Goal: Information Seeking & Learning: Understand process/instructions

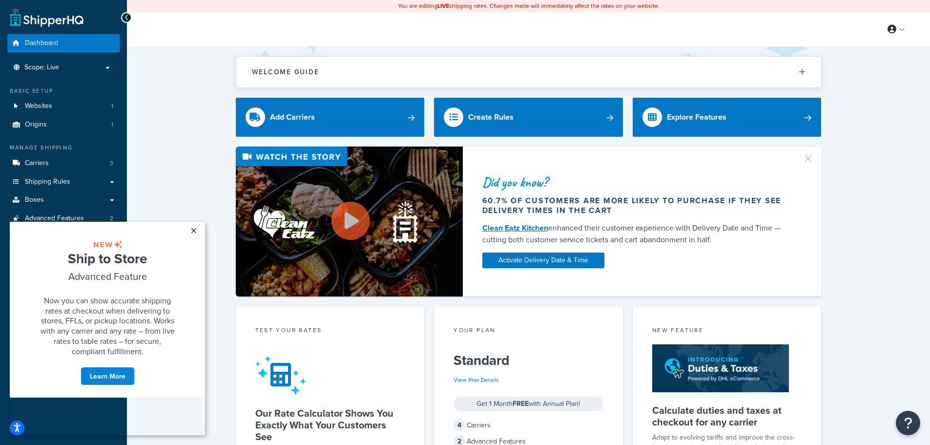
click at [197, 228] on link "×" at bounding box center [193, 231] width 17 height 18
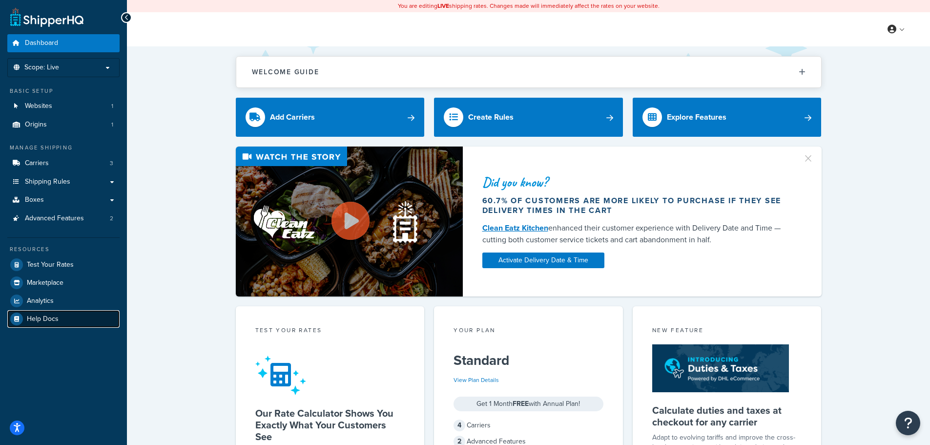
click at [43, 317] on span "Help Docs" at bounding box center [43, 319] width 32 height 8
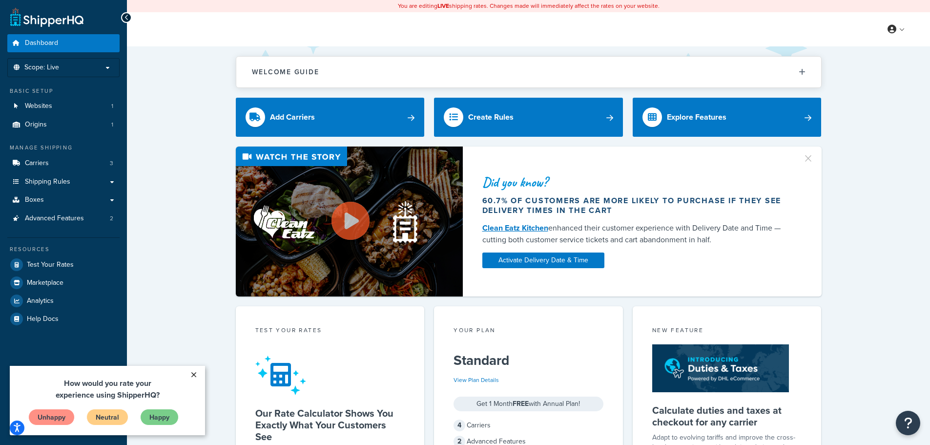
click at [197, 378] on link "×" at bounding box center [193, 375] width 17 height 18
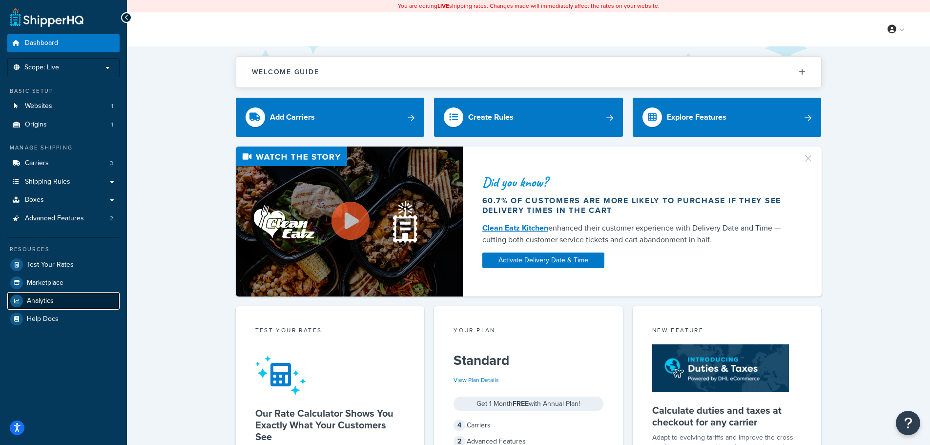
click at [47, 303] on span "Analytics" at bounding box center [40, 301] width 27 height 8
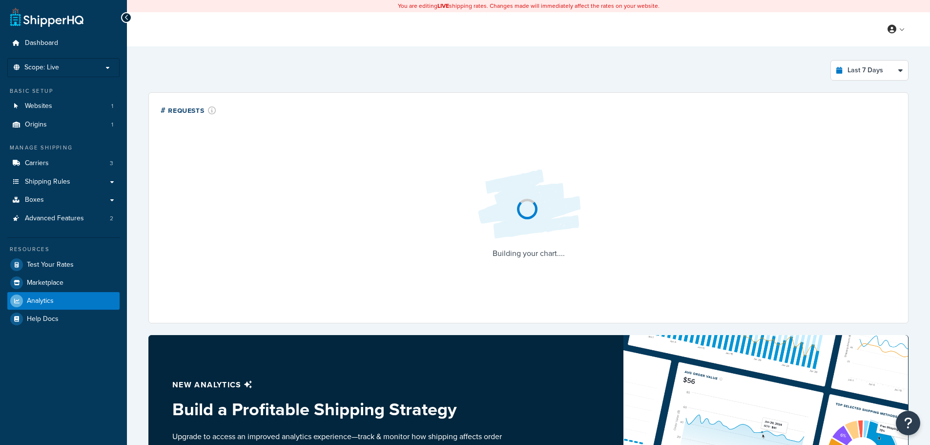
select select "last_7_days"
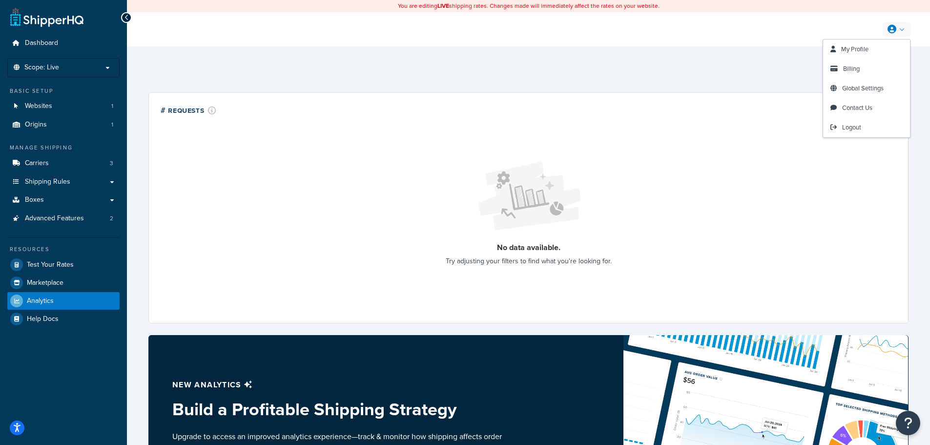
click at [906, 27] on link at bounding box center [896, 29] width 28 height 15
click at [858, 92] on span "Global Settings" at bounding box center [862, 87] width 41 height 9
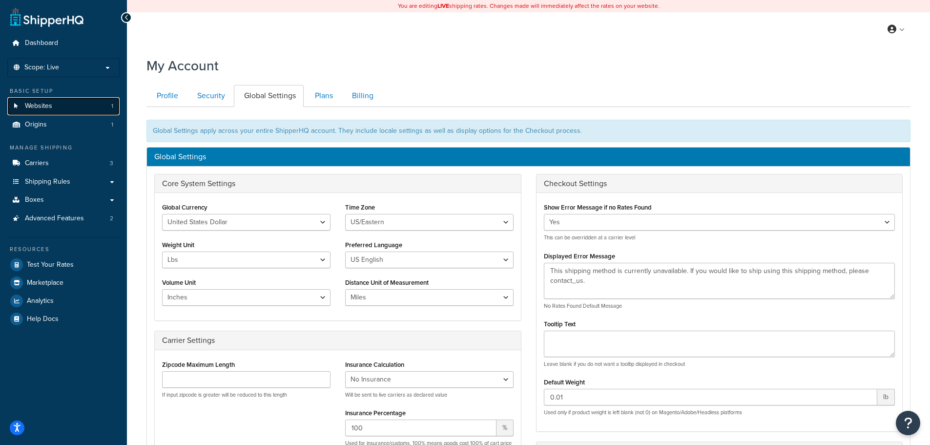
click at [77, 109] on link "Websites 1" at bounding box center [63, 106] width 112 height 18
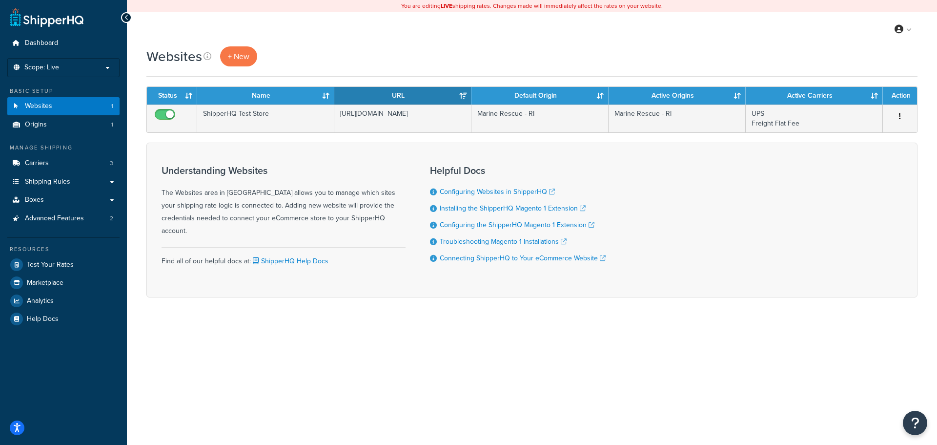
click at [759, 46] on div "My Profile Billing Global Settings Contact Us Logout" at bounding box center [532, 29] width 810 height 34
click at [625, 61] on div "Websites + New" at bounding box center [531, 56] width 771 height 20
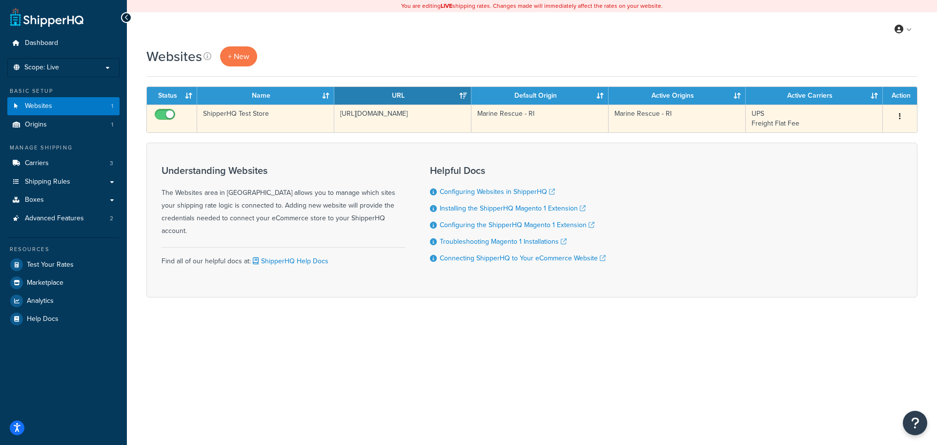
click at [902, 116] on button "button" at bounding box center [900, 117] width 14 height 16
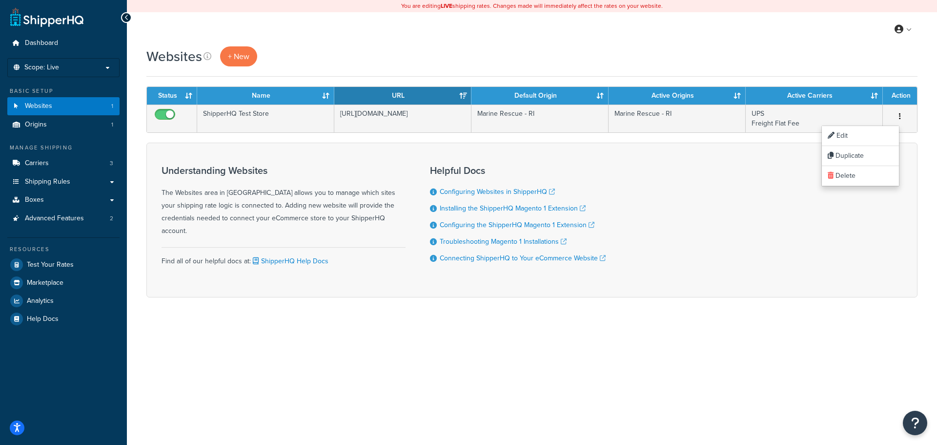
click at [792, 56] on div "Websites + New" at bounding box center [531, 56] width 771 height 20
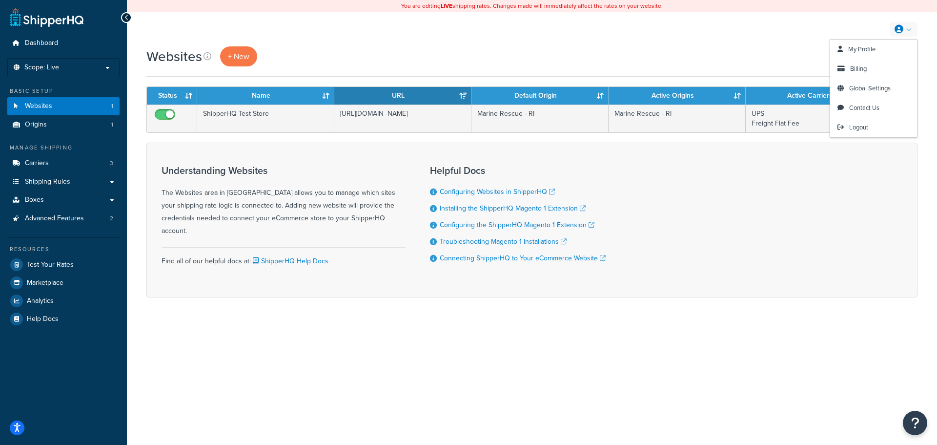
click at [645, 36] on div "My Profile Billing Global Settings Contact Us Logout" at bounding box center [532, 29] width 810 height 34
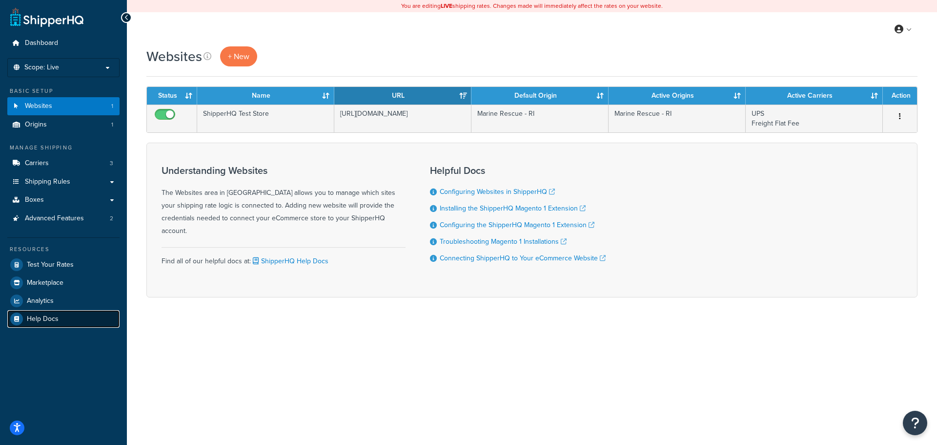
click at [53, 321] on span "Help Docs" at bounding box center [43, 319] width 32 height 8
click at [909, 30] on link at bounding box center [904, 29] width 28 height 15
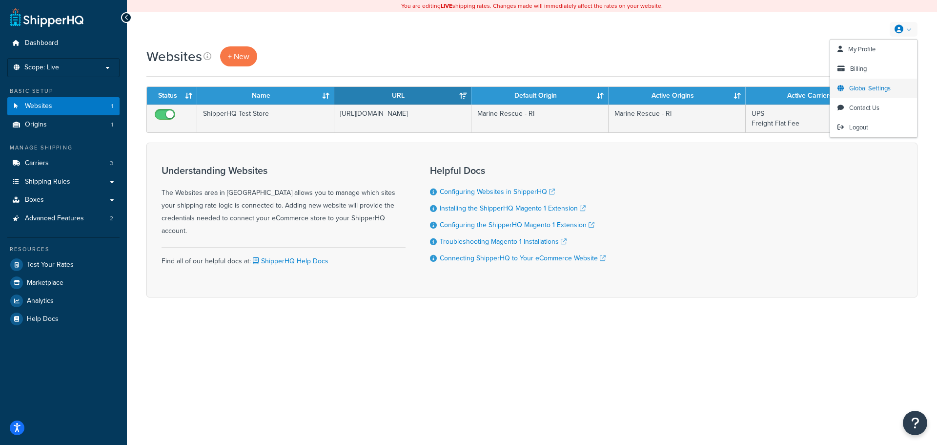
click at [882, 85] on span "Global Settings" at bounding box center [869, 87] width 41 height 9
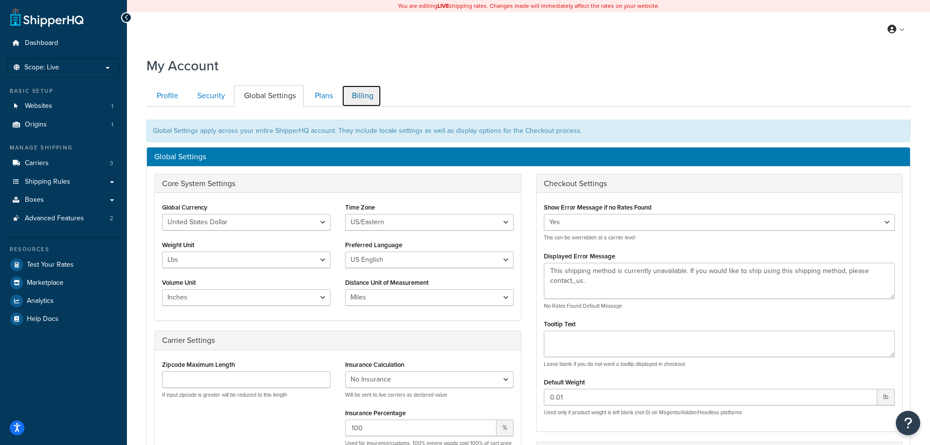
click at [369, 91] on link "Billing" at bounding box center [362, 96] width 40 height 22
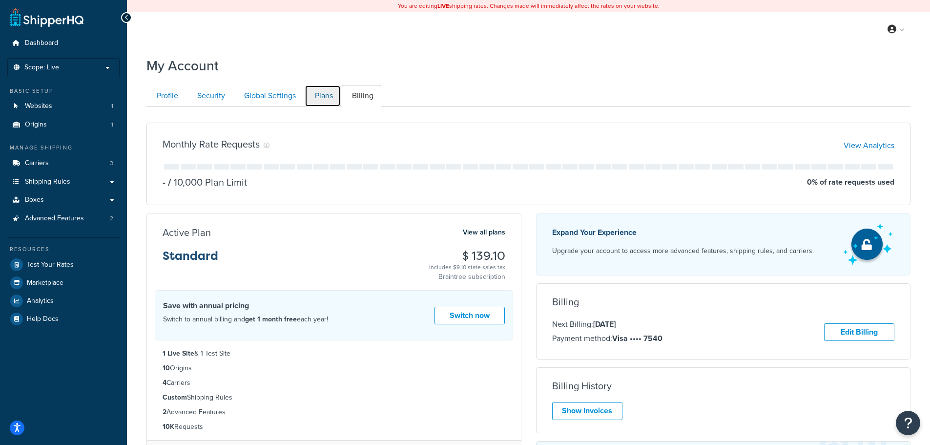
click at [314, 91] on link "Plans" at bounding box center [323, 96] width 36 height 22
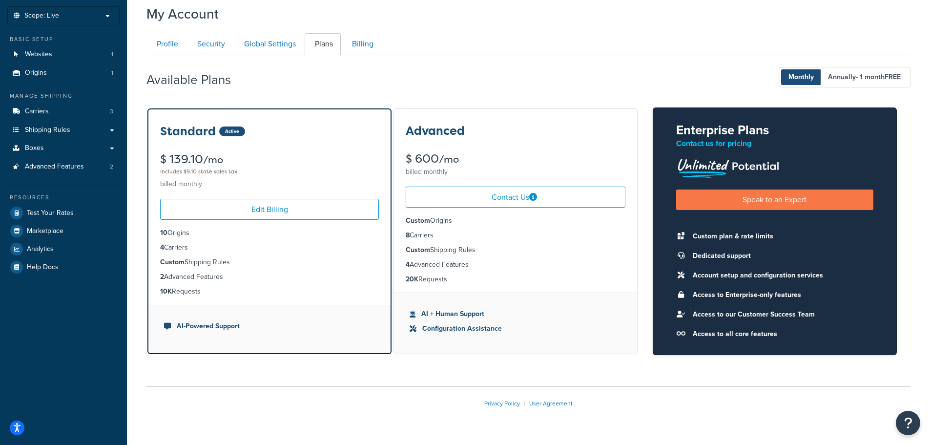
scroll to position [76, 0]
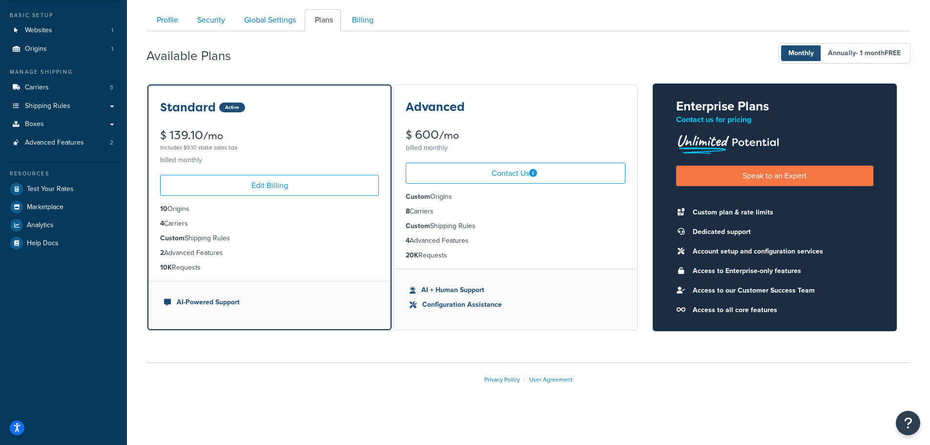
click at [524, 65] on div "Available Plans Monthly Annually - 1 month FREE" at bounding box center [528, 53] width 764 height 29
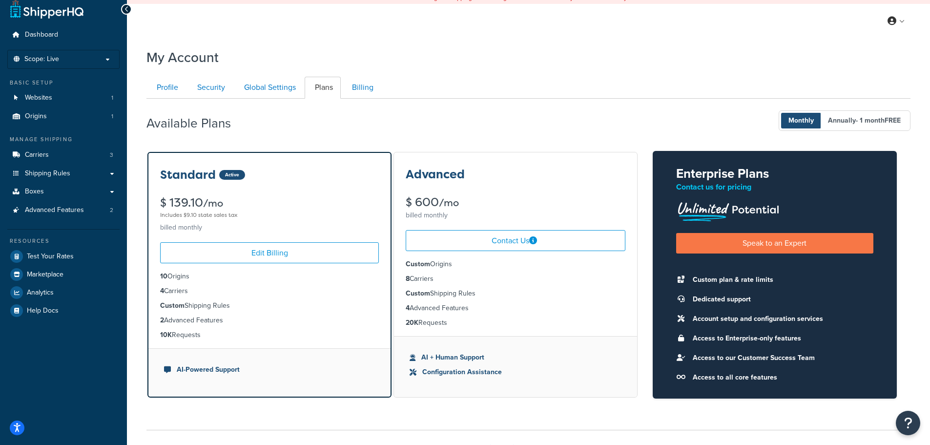
scroll to position [0, 0]
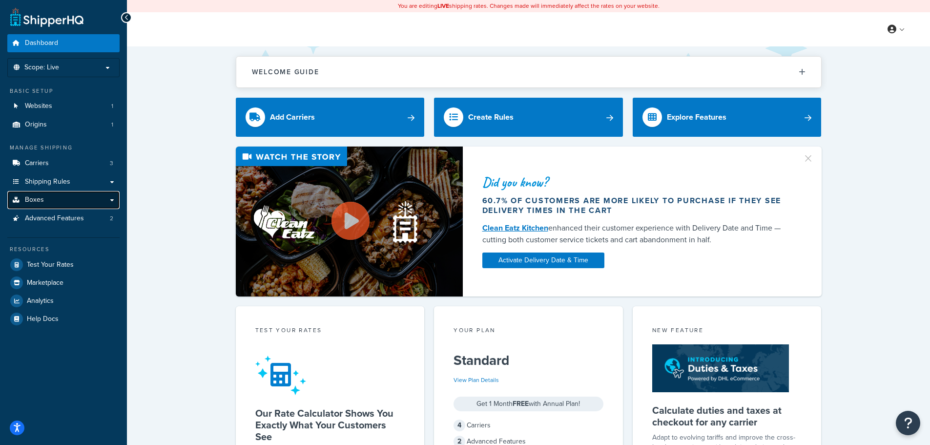
click at [53, 202] on link "Boxes" at bounding box center [63, 200] width 112 height 18
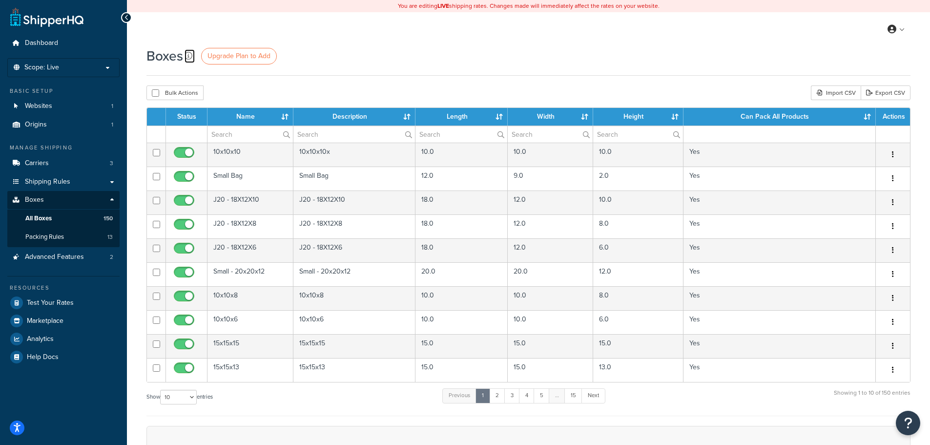
click at [190, 58] on icon at bounding box center [188, 56] width 8 height 8
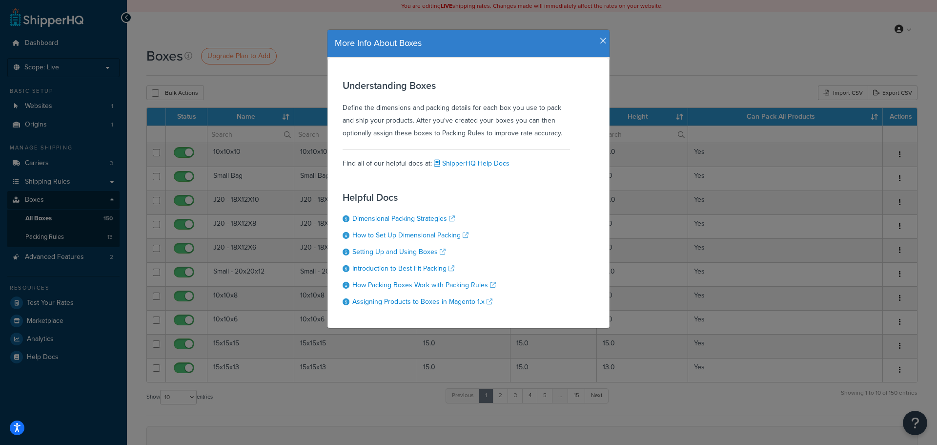
drag, startPoint x: 344, startPoint y: 108, endPoint x: 554, endPoint y: 133, distance: 212.2
click at [554, 133] on div "Understanding Boxes Define the dimensions and packing details for each box you …" at bounding box center [456, 110] width 227 height 60
drag, startPoint x: 594, startPoint y: 43, endPoint x: 599, endPoint y: 40, distance: 5.6
click at [598, 40] on div "More Info About Boxes" at bounding box center [468, 43] width 267 height 13
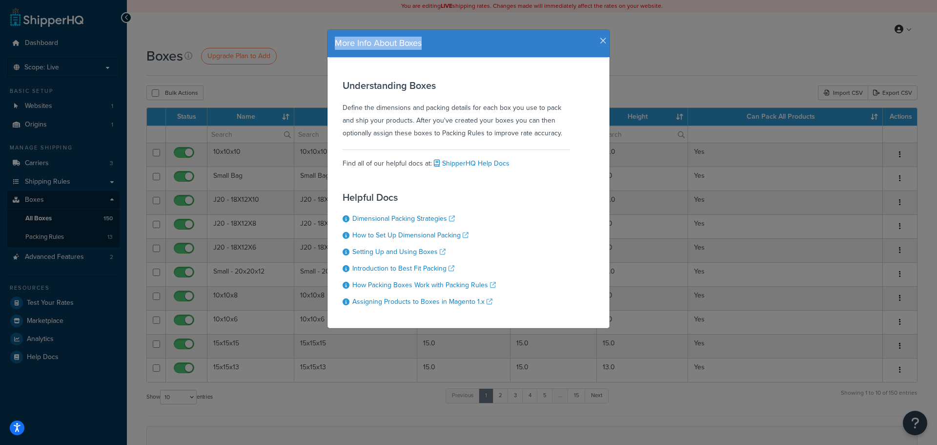
click at [600, 40] on icon "button" at bounding box center [603, 41] width 7 height 9
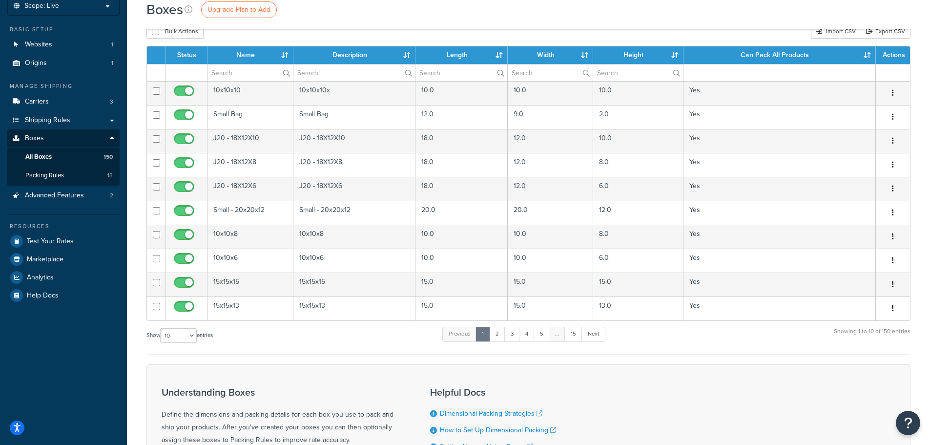
scroll to position [49, 0]
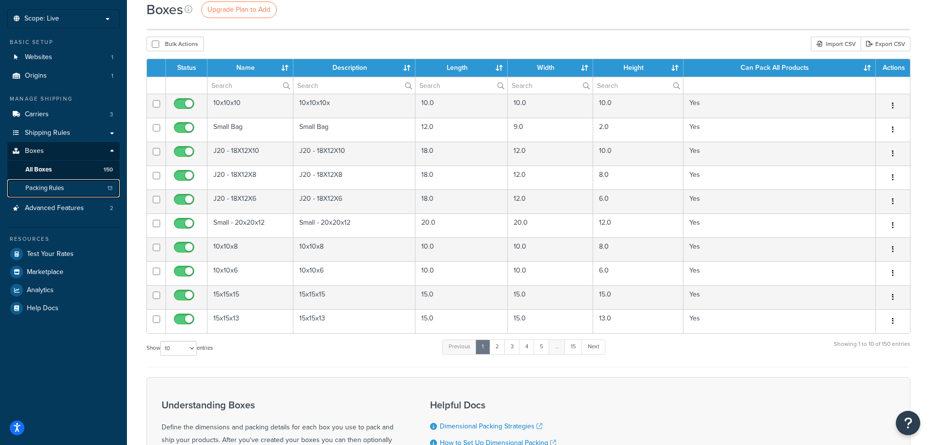
click at [59, 187] on span "Packing Rules" at bounding box center [44, 188] width 39 height 8
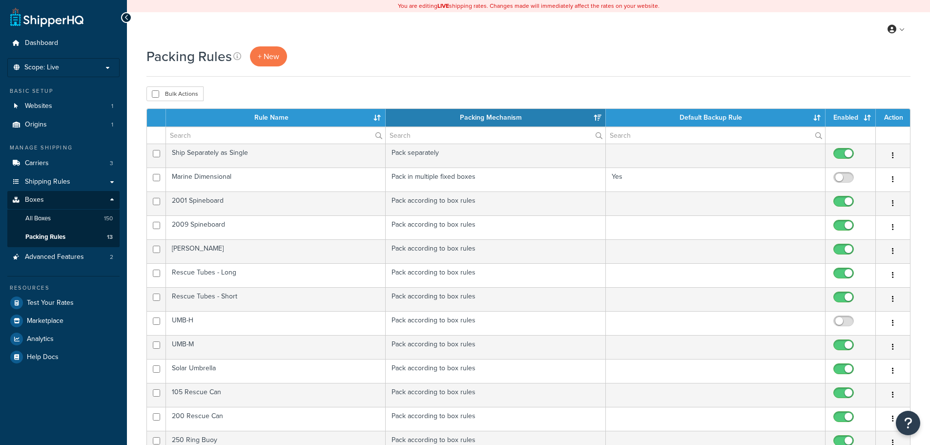
select select "15"
click at [71, 213] on link "All Boxes 150" at bounding box center [63, 218] width 112 height 18
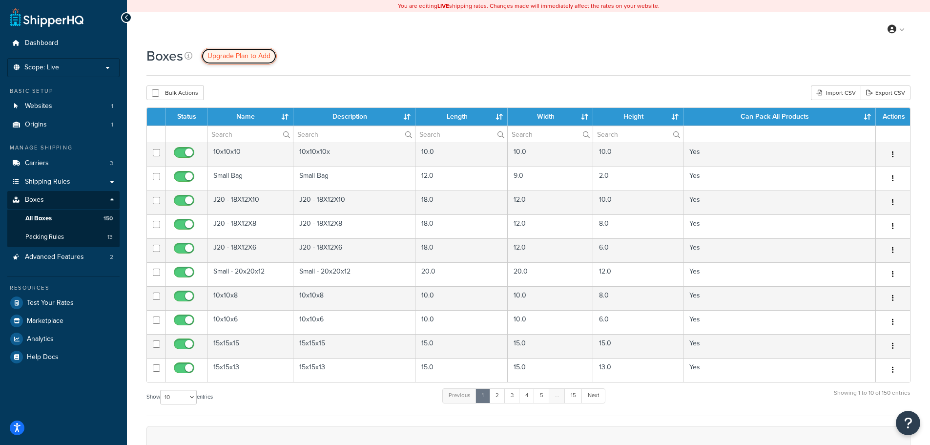
click at [241, 59] on span "Upgrade Plan to Add" at bounding box center [238, 56] width 63 height 10
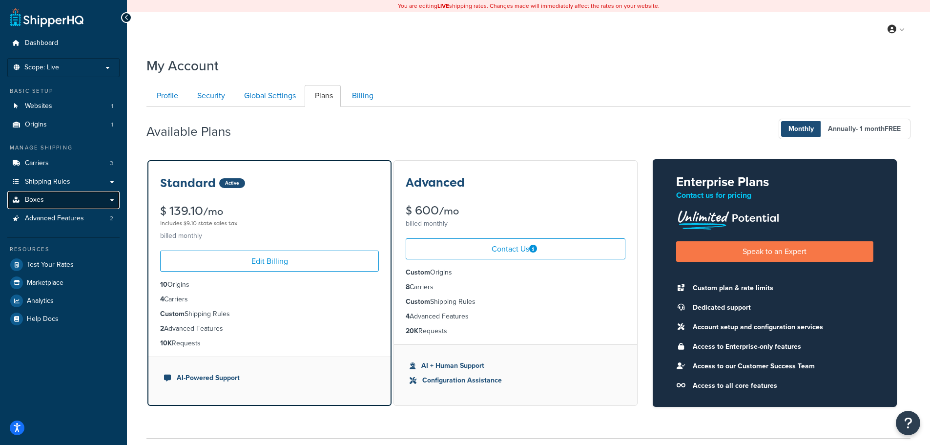
click at [65, 195] on link "Boxes" at bounding box center [63, 200] width 112 height 18
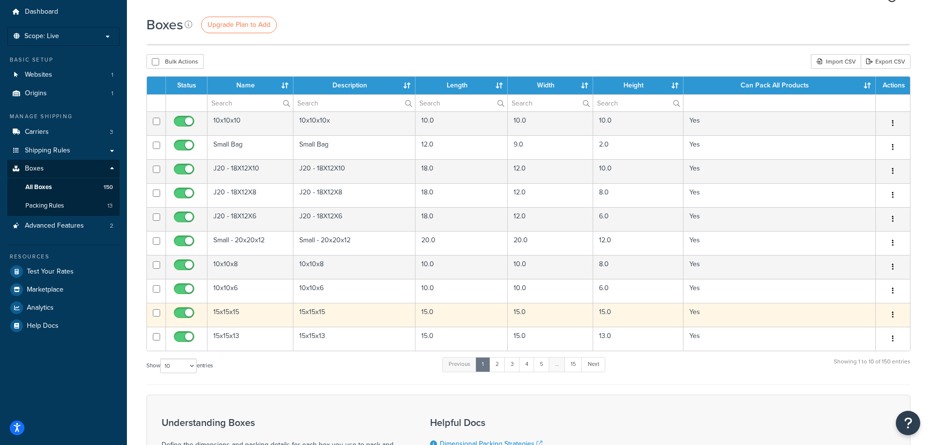
scroll to position [49, 0]
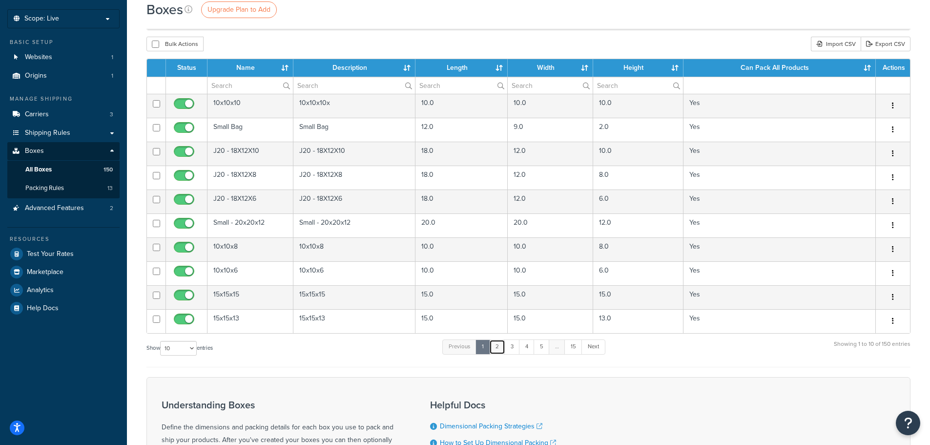
click at [502, 347] on link "2" at bounding box center [497, 346] width 16 height 15
click at [514, 350] on link "3" at bounding box center [510, 346] width 16 height 15
click at [526, 349] on link "4" at bounding box center [524, 346] width 16 height 15
click at [540, 350] on link "5" at bounding box center [539, 346] width 16 height 15
click at [573, 354] on link "15" at bounding box center [571, 346] width 18 height 15
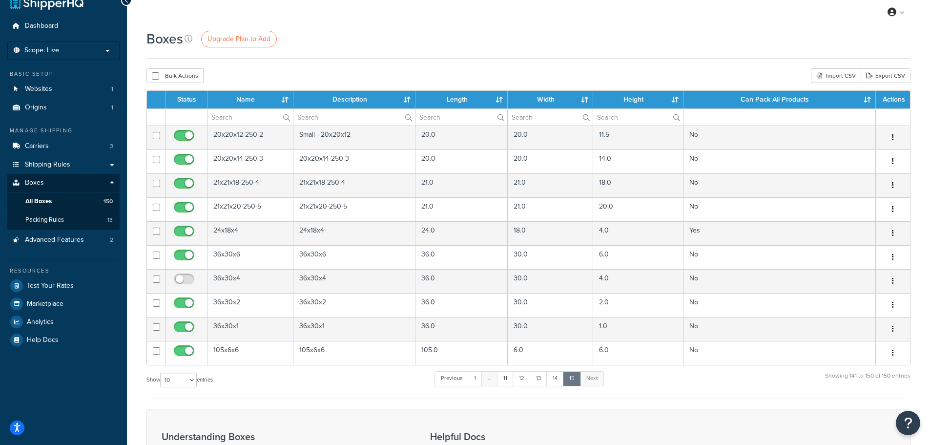
scroll to position [0, 0]
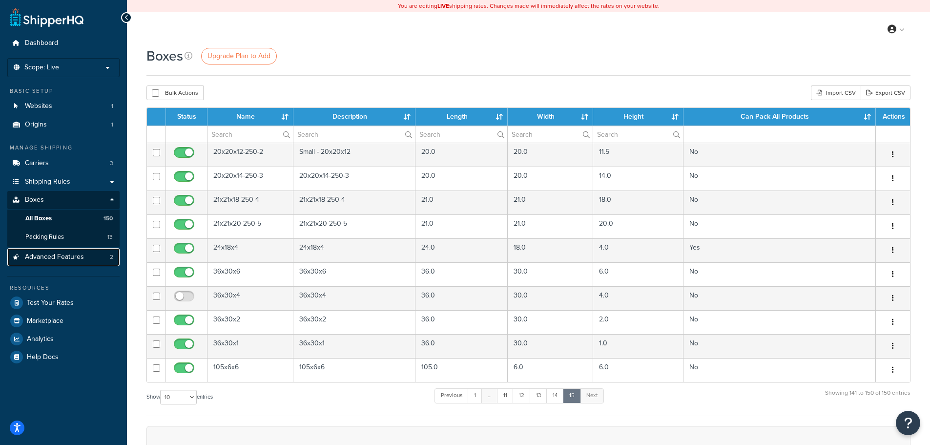
click at [70, 260] on span "Advanced Features" at bounding box center [54, 257] width 59 height 8
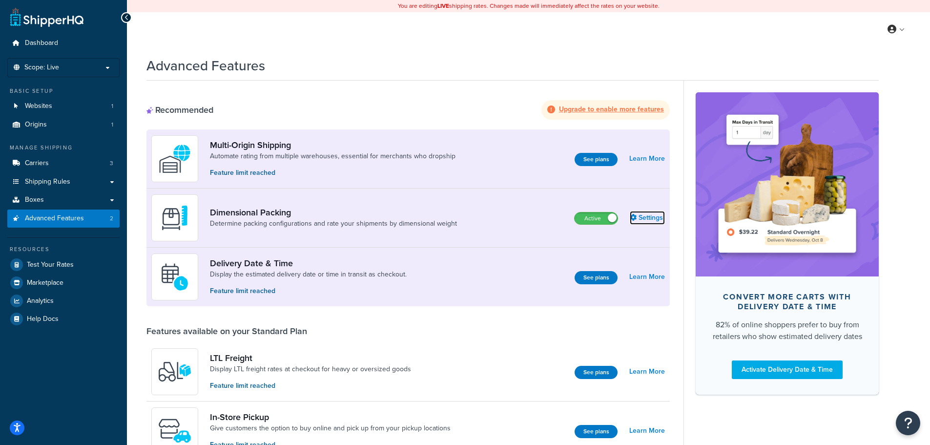
click at [635, 216] on icon at bounding box center [633, 217] width 7 height 7
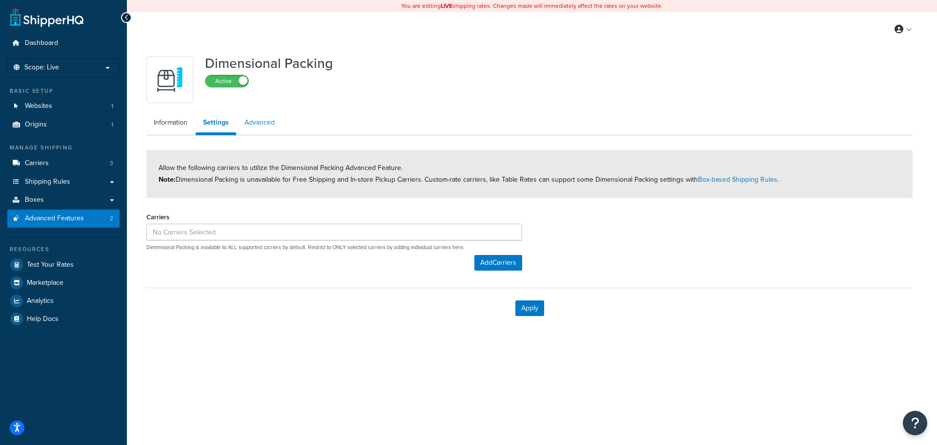
click at [263, 124] on link "Advanced" at bounding box center [259, 123] width 45 height 20
select select "false"
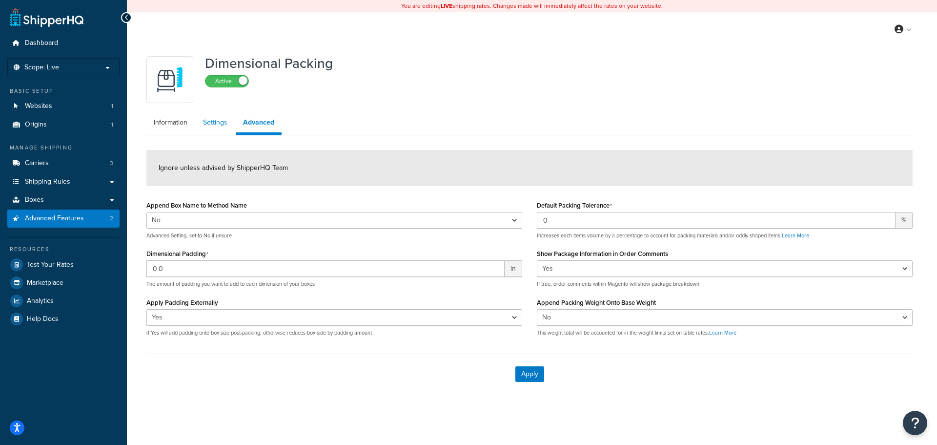
click at [221, 121] on link "Settings" at bounding box center [215, 123] width 39 height 20
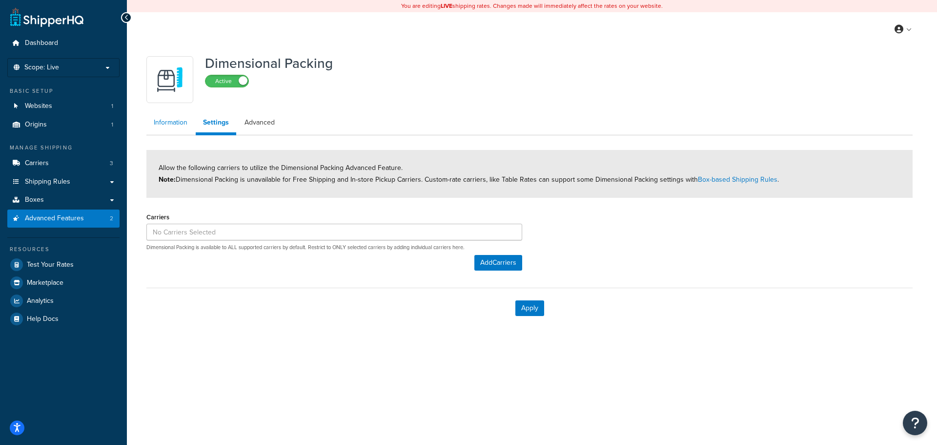
click at [181, 126] on link "Information" at bounding box center [170, 123] width 48 height 20
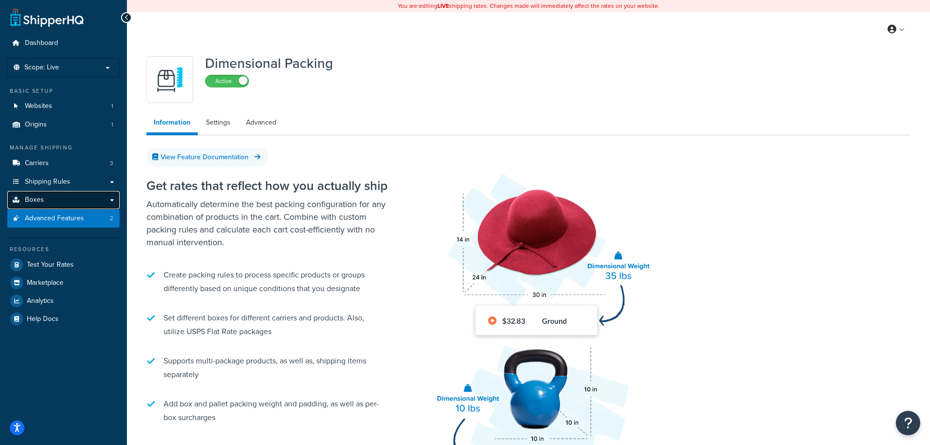
click at [110, 199] on link "Boxes" at bounding box center [63, 200] width 112 height 18
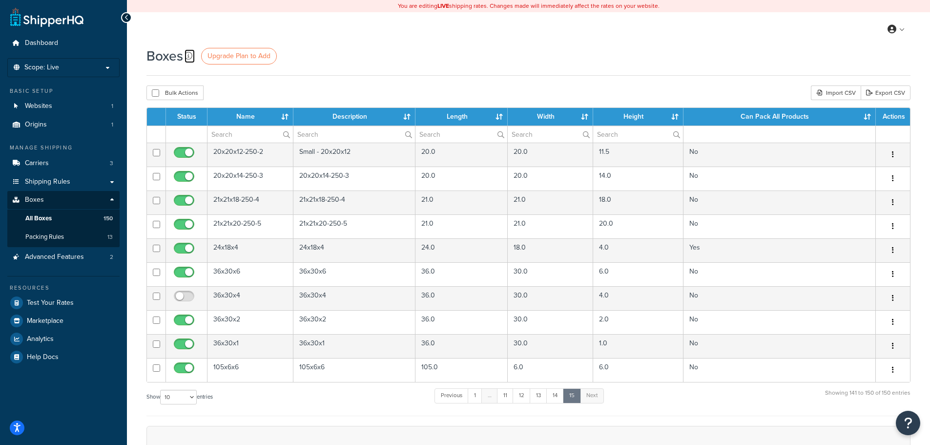
click at [189, 56] on icon at bounding box center [188, 56] width 8 height 8
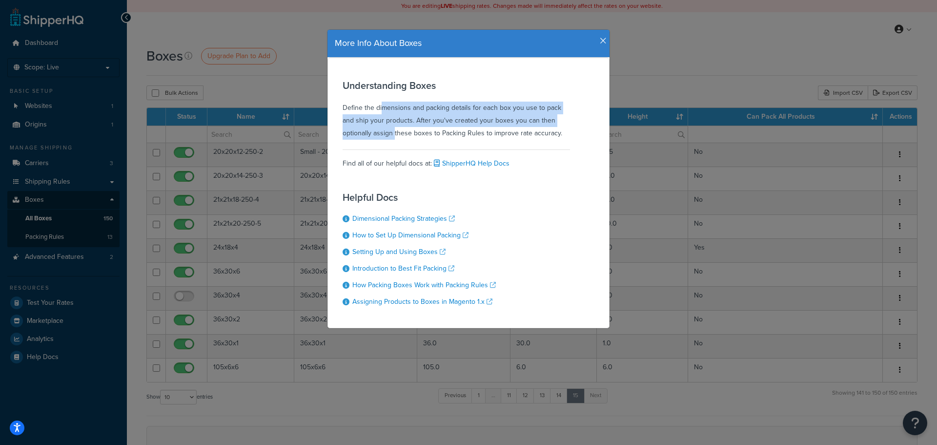
drag, startPoint x: 347, startPoint y: 110, endPoint x: 362, endPoint y: 138, distance: 31.7
click at [362, 138] on div "Understanding Boxes Define the dimensions and packing details for each box you …" at bounding box center [456, 110] width 227 height 60
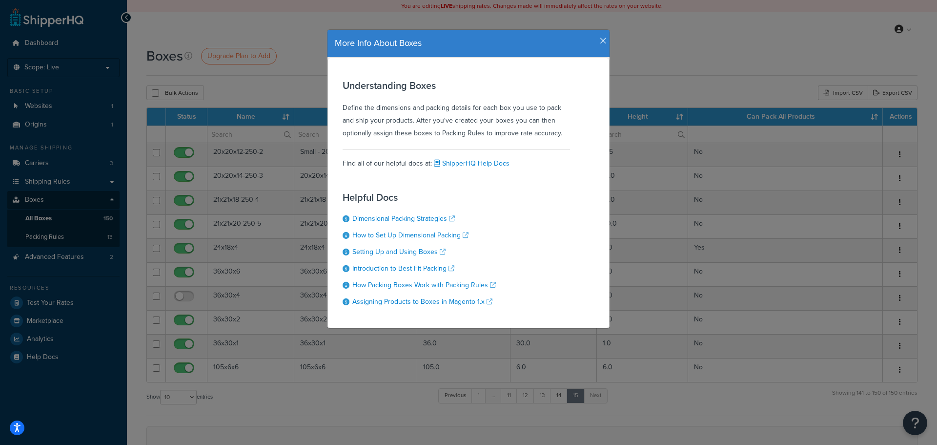
click at [600, 37] on icon "button" at bounding box center [603, 41] width 7 height 9
